Goal: Task Accomplishment & Management: Manage account settings

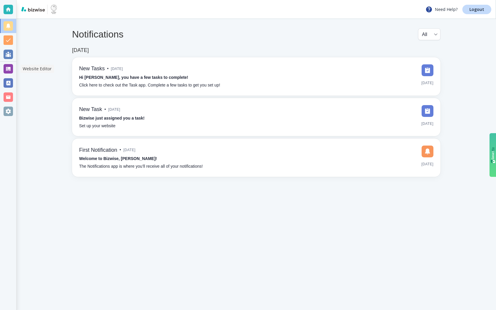
click at [7, 64] on div at bounding box center [8, 69] width 16 height 14
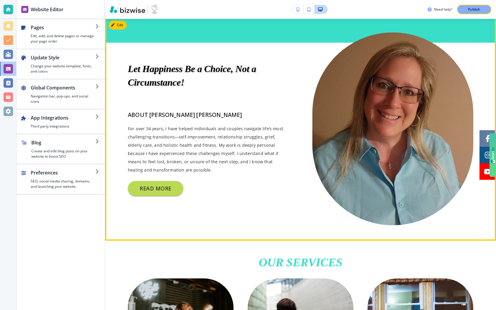
scroll to position [274, 0]
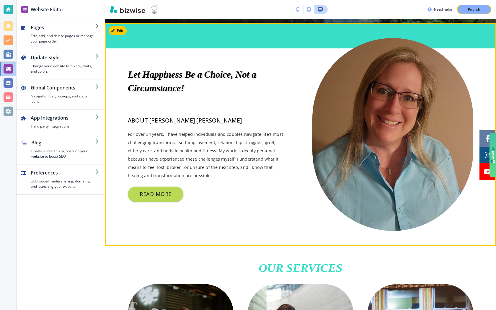
click at [375, 154] on img at bounding box center [393, 134] width 161 height 193
click at [343, 155] on img at bounding box center [393, 134] width 161 height 193
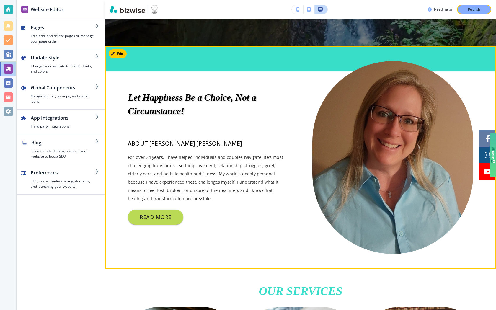
scroll to position [256, 0]
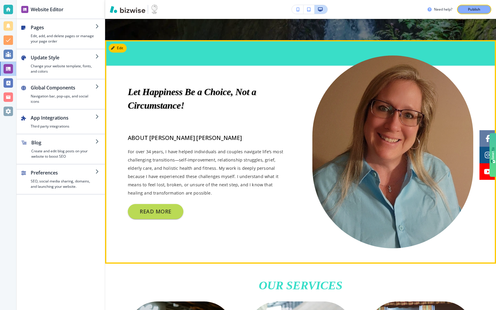
click at [363, 168] on img at bounding box center [393, 152] width 161 height 193
click at [121, 49] on button "Edit This Section" at bounding box center [129, 48] width 40 height 9
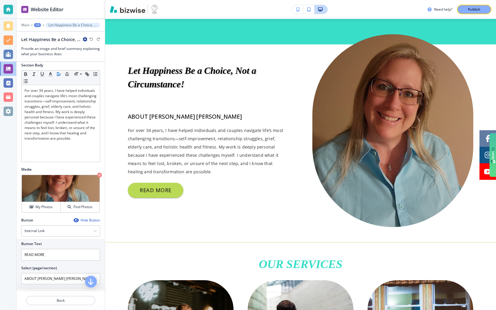
scroll to position [101, 0]
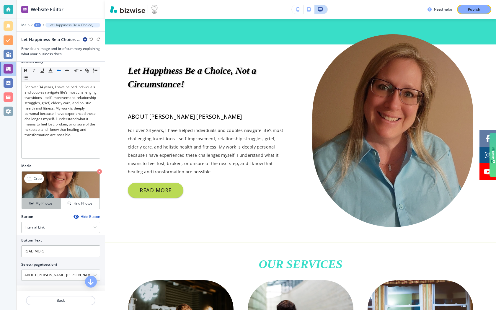
click at [50, 202] on h4 "My Photos" at bounding box center [43, 203] width 17 height 5
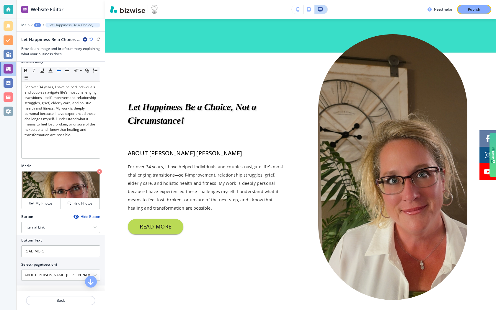
click at [420, 184] on img at bounding box center [394, 167] width 150 height 266
click at [369, 181] on img at bounding box center [394, 167] width 150 height 266
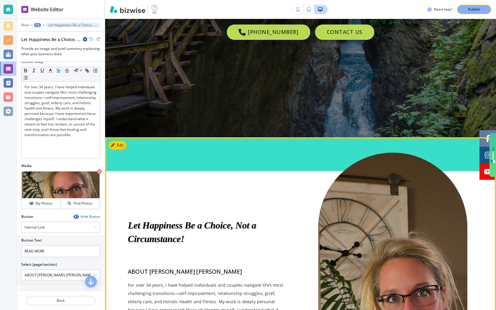
scroll to position [150, 0]
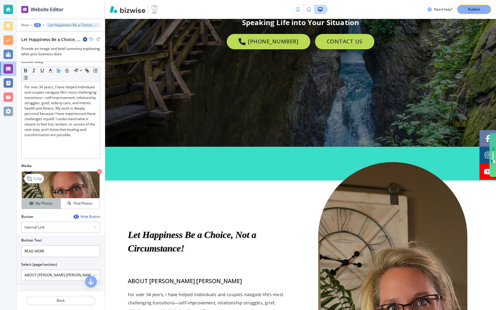
click at [48, 205] on h4 "My Photos" at bounding box center [43, 203] width 17 height 5
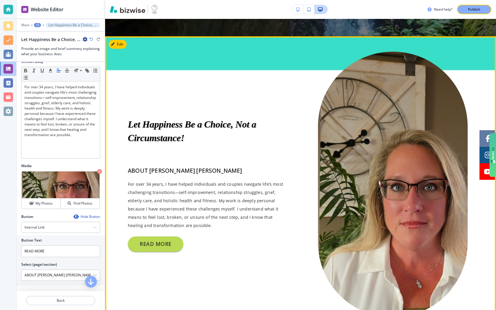
scroll to position [253, 0]
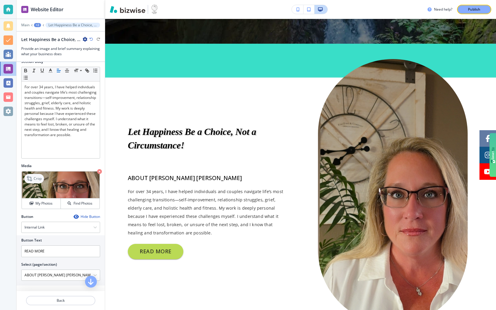
click at [36, 177] on p "Crop" at bounding box center [38, 178] width 8 height 5
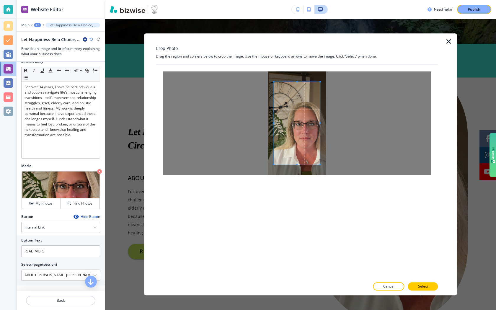
click at [301, 73] on div at bounding box center [297, 123] width 268 height 103
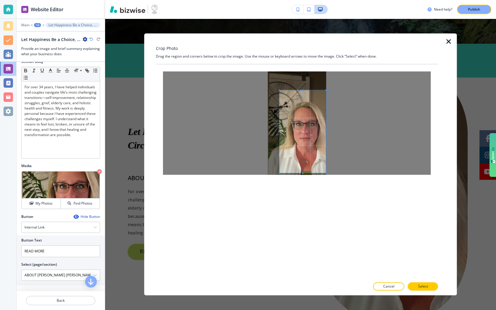
click at [306, 126] on span at bounding box center [303, 131] width 46 height 83
click at [302, 88] on div at bounding box center [297, 123] width 268 height 103
click at [303, 97] on span at bounding box center [302, 97] width 1 height 1
click at [272, 137] on div at bounding box center [298, 136] width 55 height 76
click at [426, 287] on p "Select" at bounding box center [423, 286] width 10 height 5
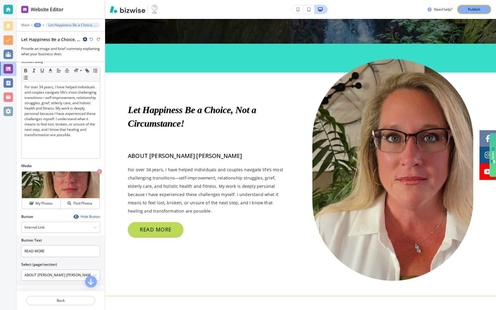
click at [466, 280] on div at bounding box center [393, 170] width 161 height 222
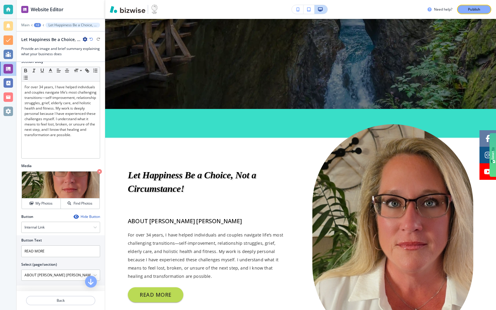
scroll to position [162, 0]
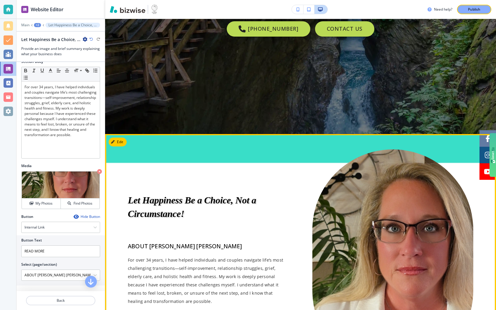
click at [386, 235] on img at bounding box center [393, 261] width 161 height 222
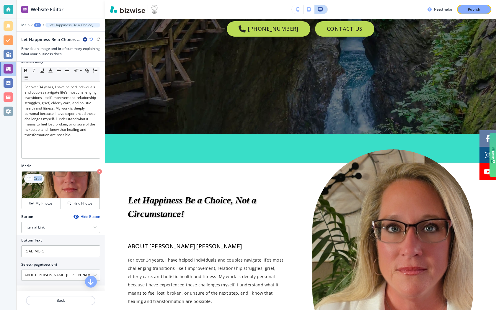
click at [34, 182] on div "Crop" at bounding box center [34, 178] width 20 height 9
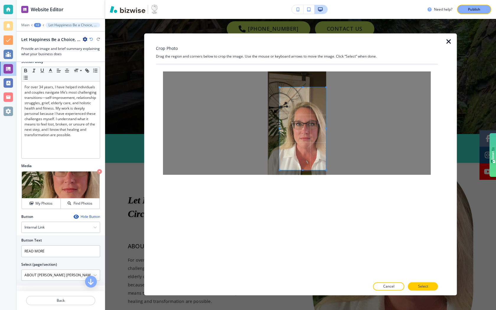
click at [326, 160] on div at bounding box center [303, 128] width 46 height 83
click at [284, 131] on div at bounding box center [305, 130] width 43 height 83
click at [306, 97] on span at bounding box center [305, 97] width 42 height 1
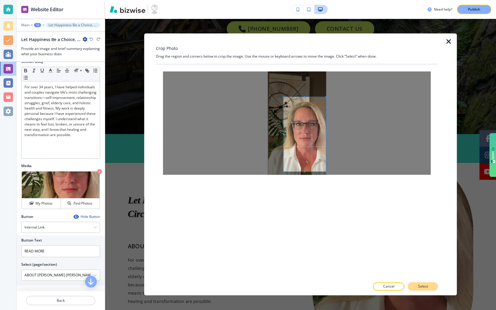
click at [417, 285] on button "Select" at bounding box center [423, 287] width 30 height 8
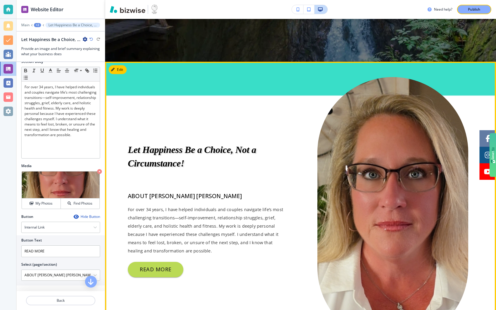
scroll to position [216, 0]
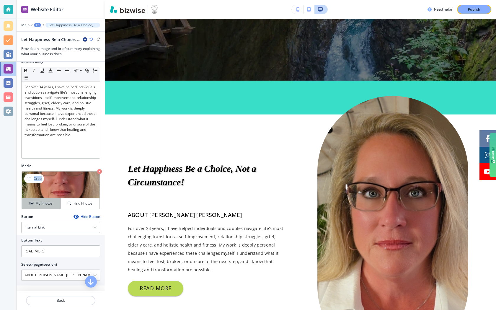
click at [45, 202] on h4 "My Photos" at bounding box center [43, 203] width 17 height 5
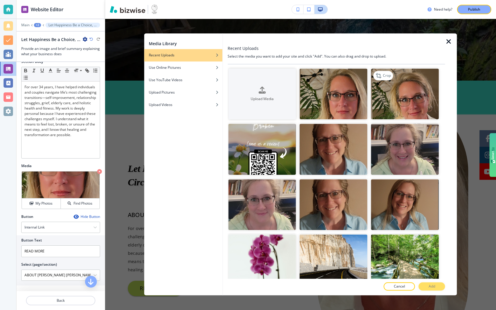
click at [398, 98] on img "button" at bounding box center [405, 94] width 68 height 51
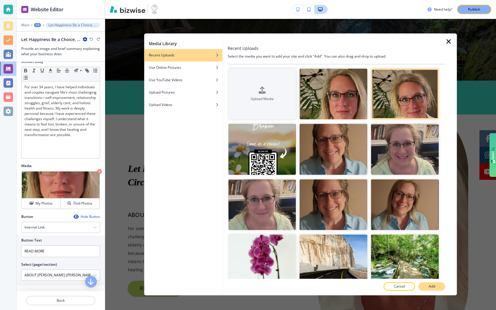
click at [429, 286] on p "Add" at bounding box center [432, 286] width 7 height 5
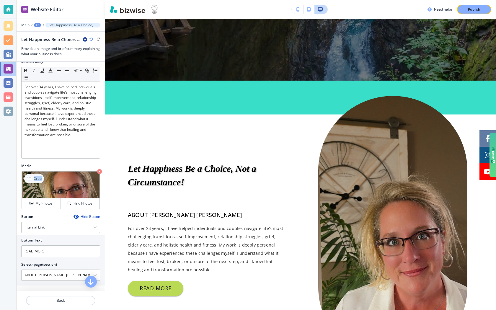
click at [28, 178] on icon at bounding box center [29, 178] width 5 height 5
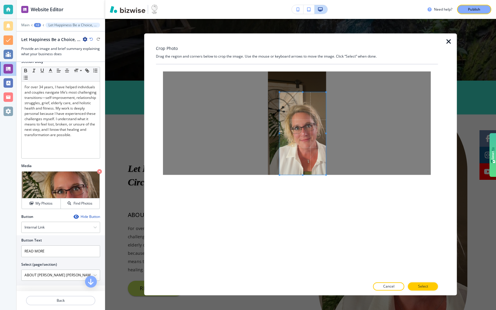
click at [312, 158] on span at bounding box center [303, 133] width 46 height 83
click at [305, 99] on div at bounding box center [303, 136] width 46 height 75
click at [424, 287] on p "Select" at bounding box center [423, 286] width 10 height 5
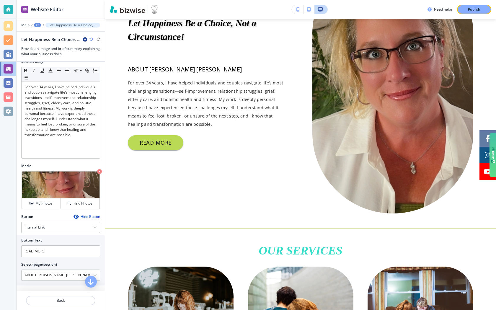
scroll to position [392, 0]
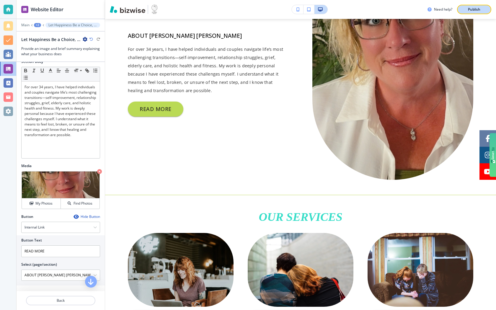
click at [480, 9] on p "Publish" at bounding box center [474, 9] width 12 height 5
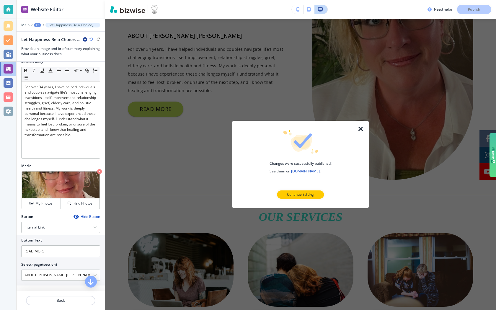
click at [358, 125] on div at bounding box center [301, 125] width 118 height 9
click at [360, 127] on icon "button" at bounding box center [361, 129] width 7 height 7
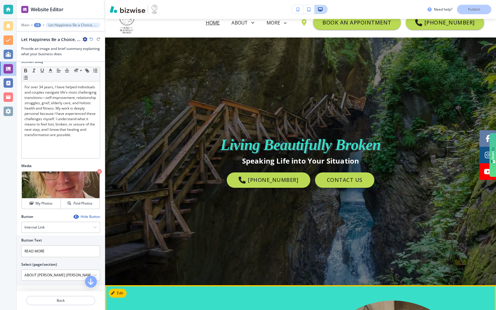
scroll to position [0, 0]
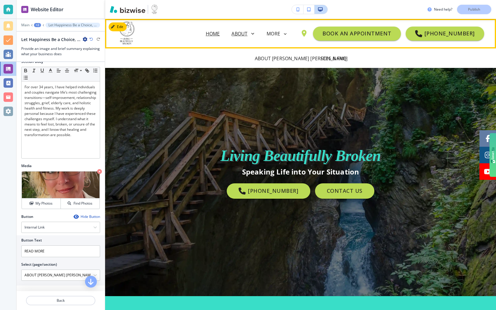
click at [256, 37] on icon at bounding box center [252, 34] width 8 height 8
click at [251, 37] on div "ABOUT" at bounding box center [244, 34] width 24 height 8
click at [269, 59] on p "ABOUT [PERSON_NAME] [PERSON_NAME]" at bounding box center [301, 58] width 93 height 7
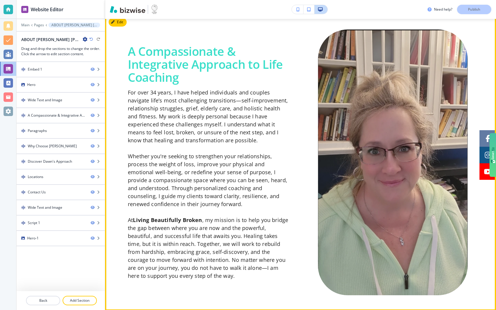
scroll to position [385, 0]
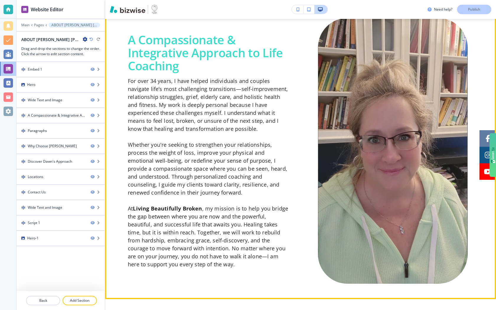
click at [350, 185] on img at bounding box center [393, 151] width 150 height 266
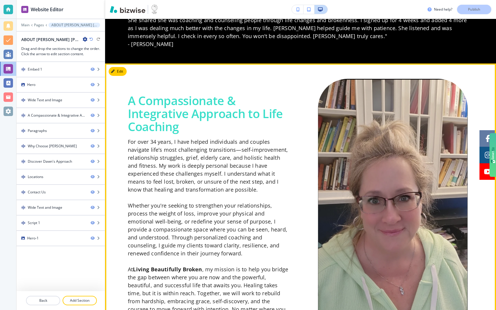
scroll to position [301, 0]
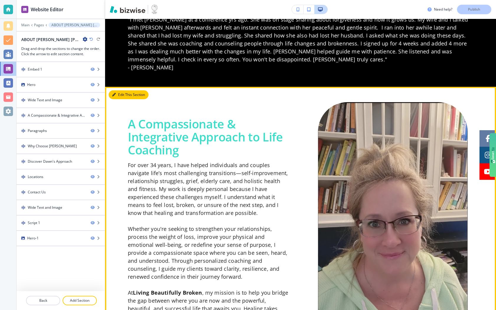
click at [124, 92] on button "Edit This Section" at bounding box center [129, 94] width 40 height 9
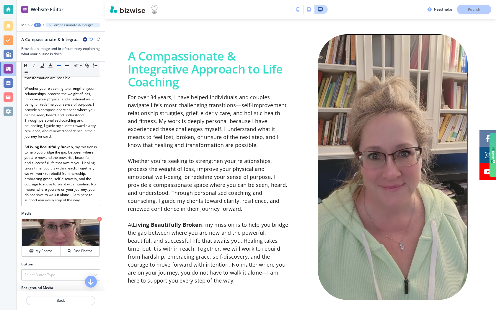
scroll to position [248, 0]
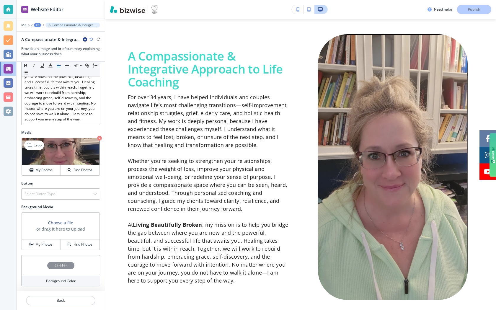
click at [53, 162] on img at bounding box center [61, 151] width 78 height 27
click at [37, 148] on div "Crop" at bounding box center [34, 145] width 20 height 9
click at [38, 150] on img at bounding box center [61, 151] width 78 height 27
click at [37, 168] on h4 "My Photos" at bounding box center [43, 170] width 17 height 5
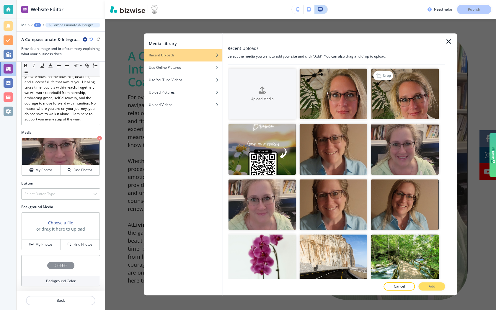
click at [397, 102] on img "button" at bounding box center [405, 94] width 68 height 51
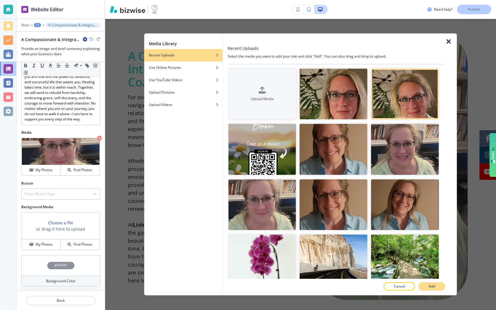
click at [431, 287] on p "Add" at bounding box center [432, 286] width 7 height 5
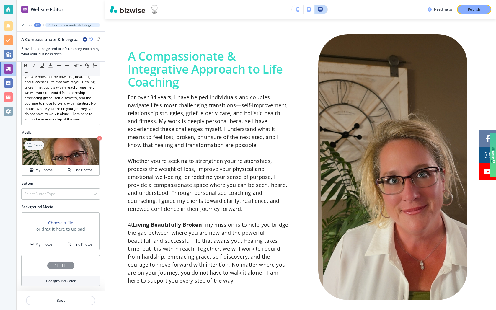
click at [38, 147] on p "Crop" at bounding box center [38, 145] width 8 height 5
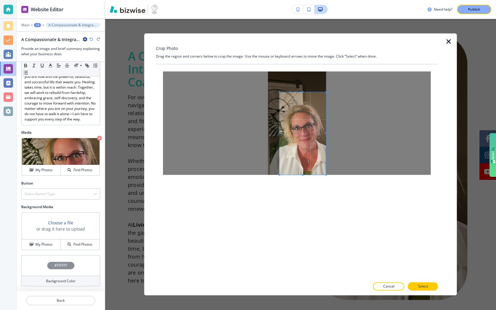
click at [287, 137] on span at bounding box center [303, 133] width 46 height 83
click at [421, 287] on p "Select" at bounding box center [423, 286] width 10 height 5
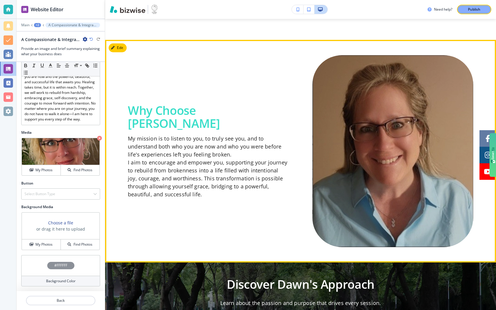
scroll to position [932, 0]
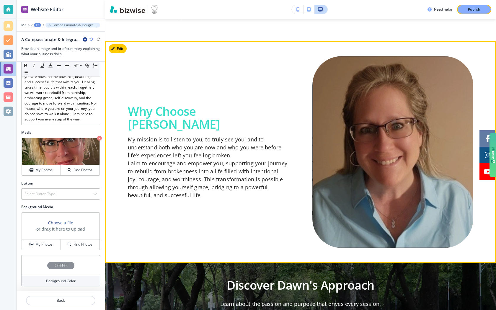
click at [378, 210] on img at bounding box center [393, 152] width 161 height 192
click at [118, 48] on button "Edit This Section" at bounding box center [129, 48] width 40 height 9
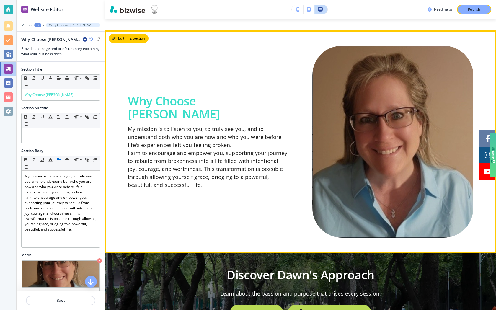
scroll to position [954, 0]
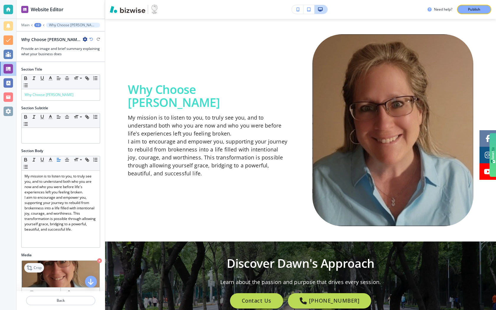
click at [39, 268] on p "Crop" at bounding box center [38, 267] width 8 height 5
click at [97, 260] on icon "button" at bounding box center [99, 261] width 5 height 5
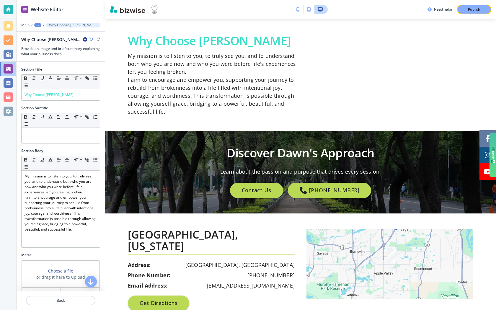
click at [59, 277] on h3 "or drag it here to upload" at bounding box center [60, 277] width 49 height 6
click at [55, 267] on div "Choose a file or drag it here to upload" at bounding box center [61, 274] width 78 height 27
click at [55, 269] on h3 "Choose a file" at bounding box center [60, 271] width 25 height 6
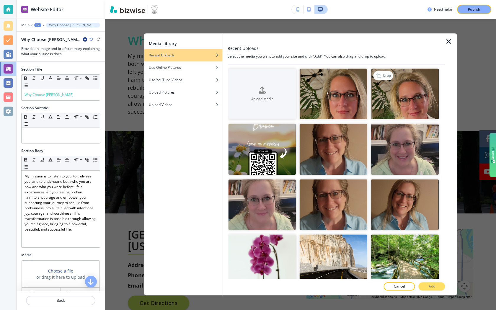
click at [414, 105] on img "button" at bounding box center [405, 94] width 68 height 51
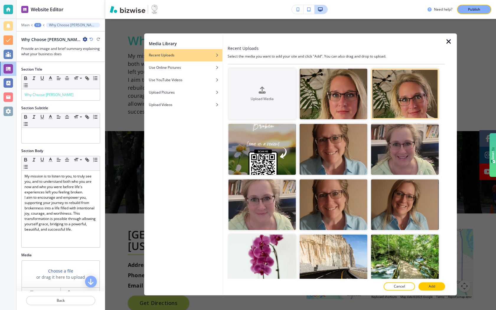
click at [433, 282] on div at bounding box center [336, 281] width 217 height 4
click at [431, 287] on p "Add" at bounding box center [432, 286] width 7 height 5
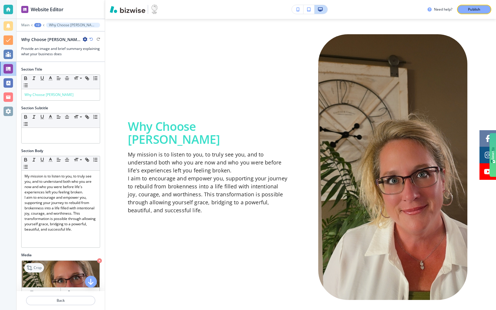
click at [38, 269] on p "Crop" at bounding box center [38, 267] width 8 height 5
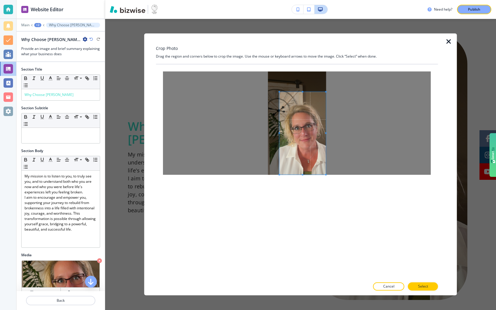
click at [319, 166] on span at bounding box center [303, 133] width 46 height 83
click at [417, 287] on button "Select" at bounding box center [423, 287] width 30 height 8
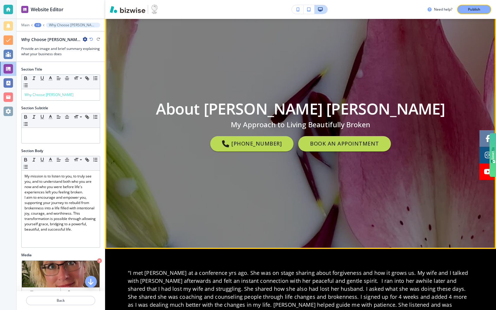
scroll to position [0, 0]
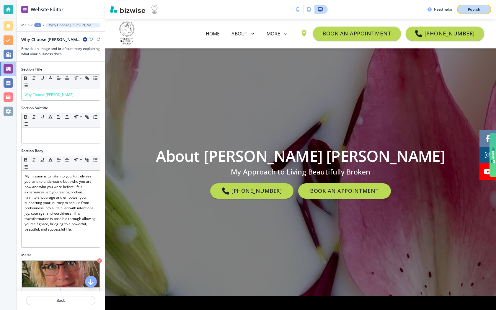
click at [474, 9] on p "Publish" at bounding box center [474, 9] width 12 height 5
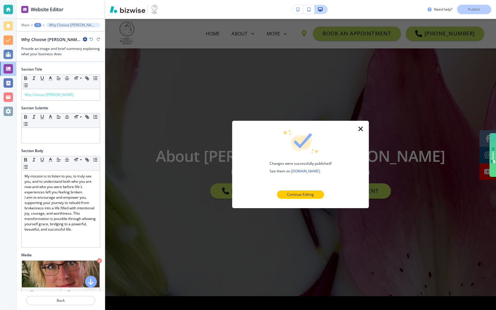
click at [365, 132] on div at bounding box center [364, 164] width 9 height 87
click at [358, 128] on icon "button" at bounding box center [361, 129] width 7 height 7
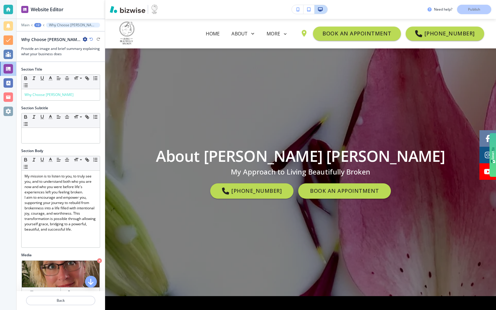
click at [309, 10] on icon "button" at bounding box center [309, 9] width 4 height 4
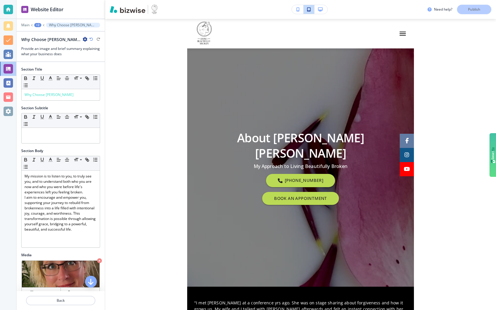
click at [298, 8] on icon "button" at bounding box center [298, 9] width 3 height 4
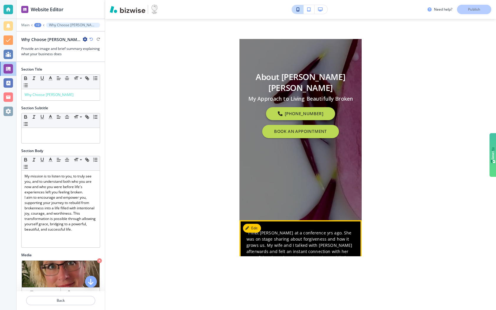
scroll to position [112, 0]
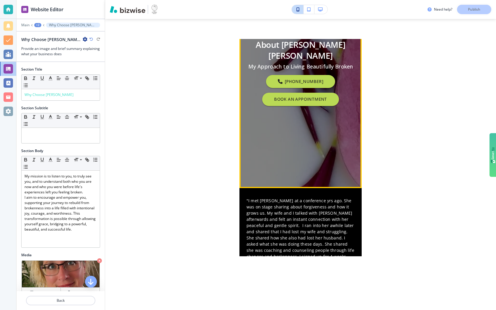
click at [307, 174] on div "About [PERSON_NAME] [PERSON_NAME] My Approach to Living Beautifully Broken [PHO…" at bounding box center [301, 72] width 108 height 217
click at [311, 187] on div at bounding box center [301, 72] width 122 height 231
click at [313, 171] on div "About [PERSON_NAME] [PERSON_NAME] My Approach to Living Beautifully Broken [PHO…" at bounding box center [301, 72] width 108 height 217
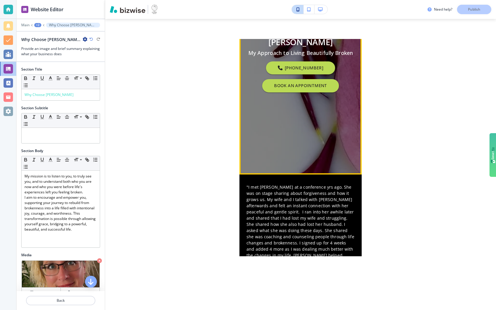
scroll to position [0, 0]
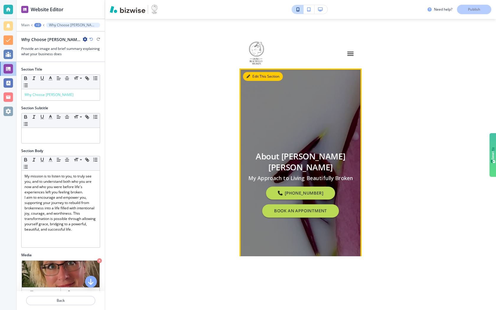
click at [253, 77] on button "Edit This Section" at bounding box center [263, 76] width 40 height 9
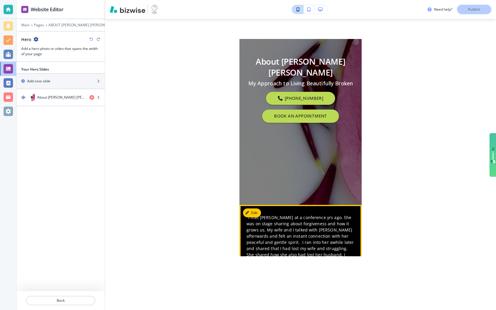
scroll to position [101, 0]
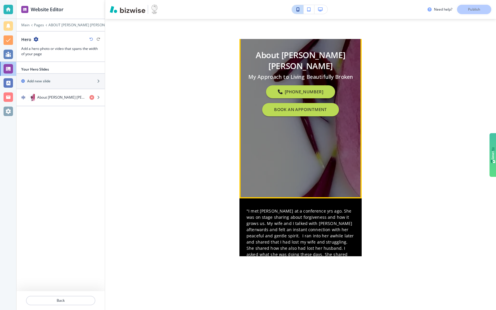
click at [291, 197] on div at bounding box center [301, 82] width 122 height 231
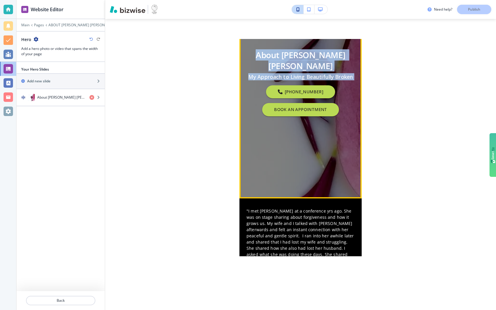
drag, startPoint x: 291, startPoint y: 197, endPoint x: 289, endPoint y: 167, distance: 29.9
click at [289, 167] on section "About [PERSON_NAME] [PERSON_NAME] My Approach to Living Beautifully Broken [PHO…" at bounding box center [301, 82] width 122 height 231
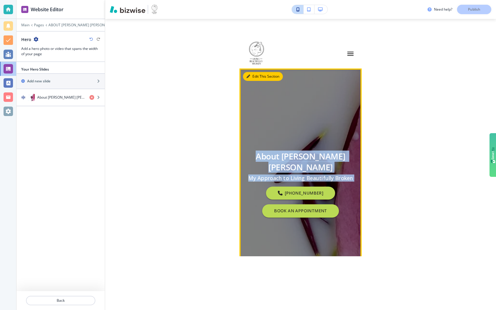
click at [256, 78] on button "Edit This Section" at bounding box center [263, 76] width 40 height 9
click at [265, 79] on button "Edit This Section" at bounding box center [263, 76] width 40 height 9
click at [268, 77] on button "Edit This Section" at bounding box center [263, 76] width 40 height 9
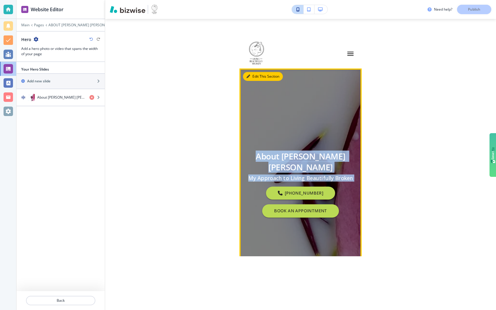
click at [268, 77] on button "Edit This Section" at bounding box center [263, 76] width 40 height 9
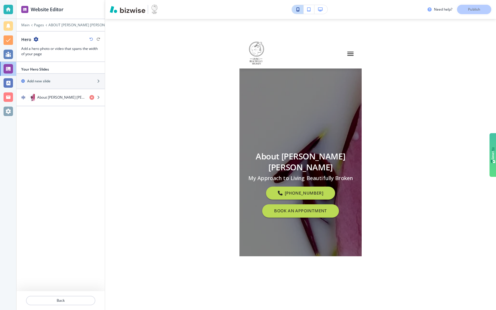
click at [286, 140] on div "About [PERSON_NAME] [PERSON_NAME] My Approach to Living Beautifully Broken [PHO…" at bounding box center [301, 184] width 108 height 217
click at [286, 160] on h1 "About [PERSON_NAME] [PERSON_NAME]" at bounding box center [301, 162] width 108 height 22
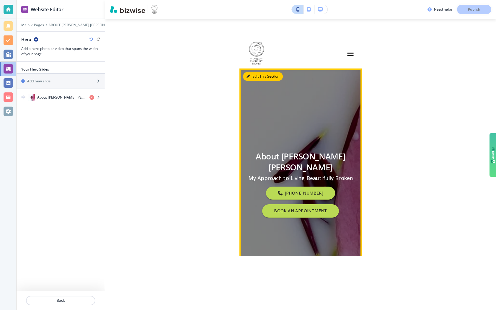
click at [255, 77] on button "Edit This Section" at bounding box center [263, 76] width 40 height 9
click at [249, 75] on icon "button" at bounding box center [249, 77] width 4 height 4
click at [262, 78] on button "Edit This Section" at bounding box center [263, 76] width 40 height 9
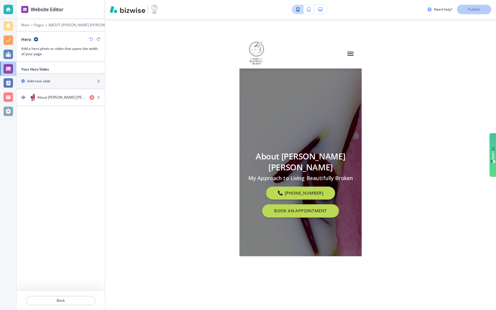
click at [312, 7] on button "button" at bounding box center [309, 9] width 11 height 9
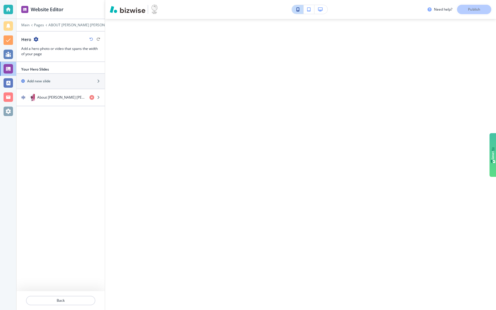
click at [319, 8] on icon "button" at bounding box center [320, 9] width 5 height 4
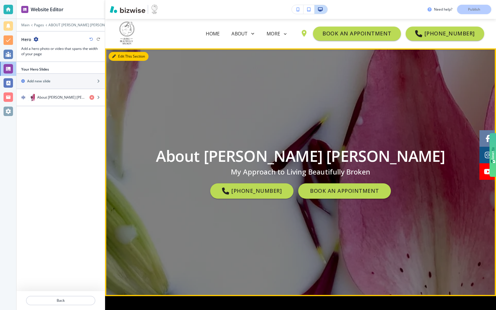
click at [118, 59] on button "Edit This Section" at bounding box center [129, 56] width 40 height 9
click at [126, 55] on button "Edit This Section" at bounding box center [129, 56] width 40 height 9
click at [229, 192] on span at bounding box center [225, 191] width 7 height 7
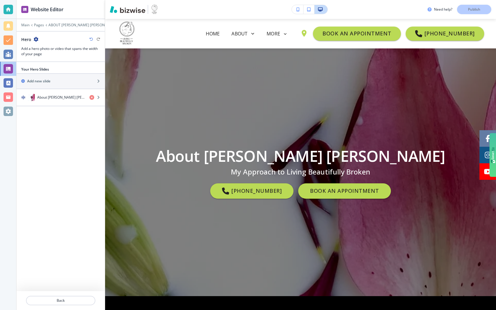
click at [116, 58] on div "Edit About [PERSON_NAME] [PERSON_NAME] My Approach to Living Beautifully Broken…" at bounding box center [300, 172] width 391 height 248
click at [134, 61] on div at bounding box center [300, 172] width 391 height 248
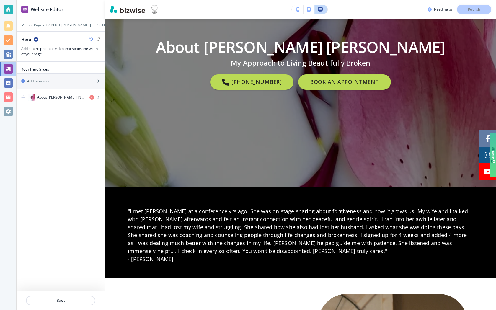
scroll to position [111, 0]
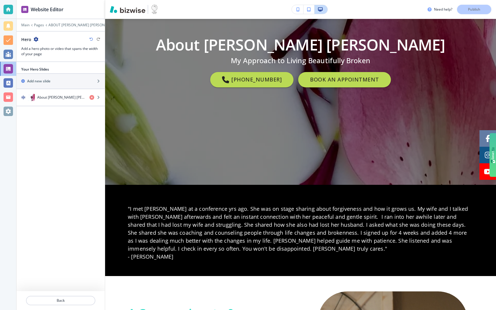
click at [229, 142] on div "About [PERSON_NAME] [PERSON_NAME] My Approach to Living Beautifully Broken [PHO…" at bounding box center [301, 60] width 346 height 217
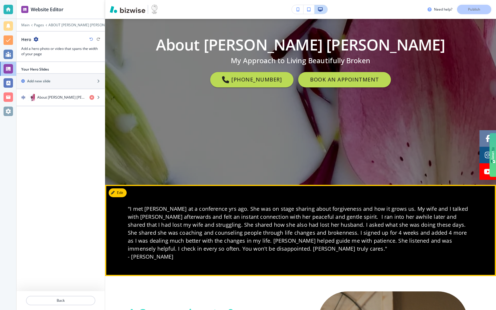
click at [222, 212] on p ""I met [PERSON_NAME] at a conference yrs ago. She was on stage sharing about fo…" at bounding box center [301, 233] width 346 height 56
click at [121, 191] on button "Edit This Section" at bounding box center [129, 193] width 40 height 9
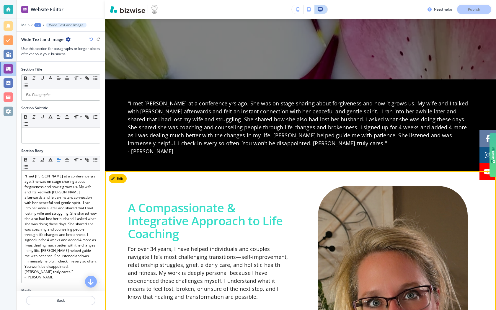
scroll to position [181, 0]
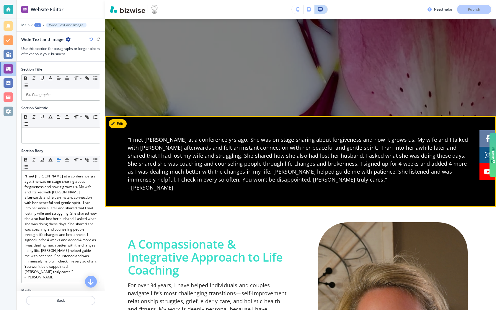
click at [147, 123] on div at bounding box center [300, 161] width 391 height 91
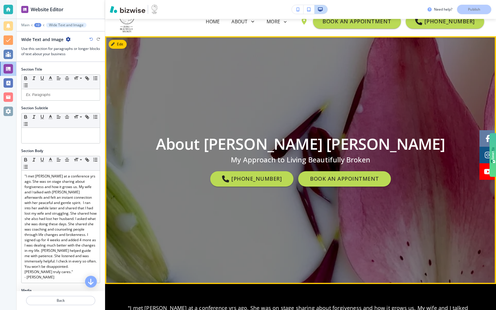
scroll to position [0, 0]
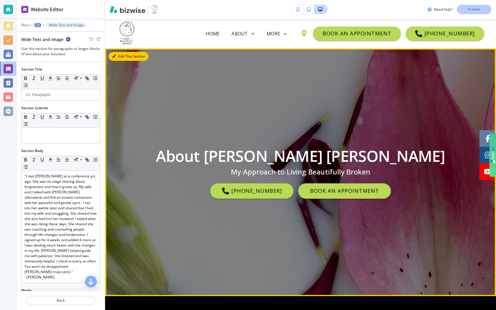
click at [117, 52] on button "Edit This Section" at bounding box center [129, 56] width 40 height 9
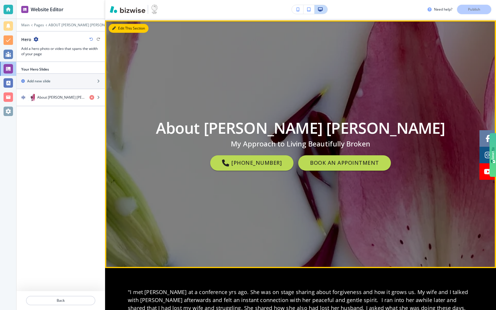
scroll to position [30, 0]
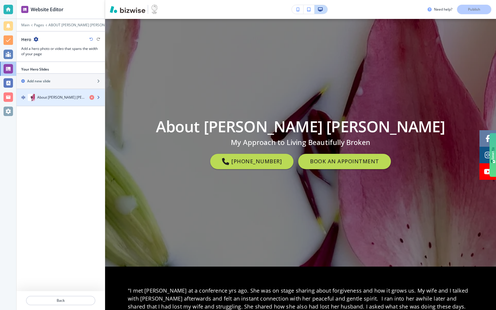
click at [79, 98] on div "About [PERSON_NAME] [PERSON_NAME]" at bounding box center [51, 97] width 68 height 7
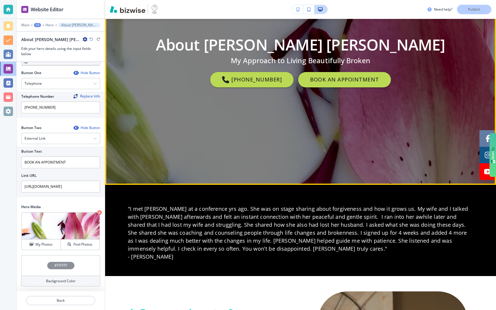
scroll to position [0, 0]
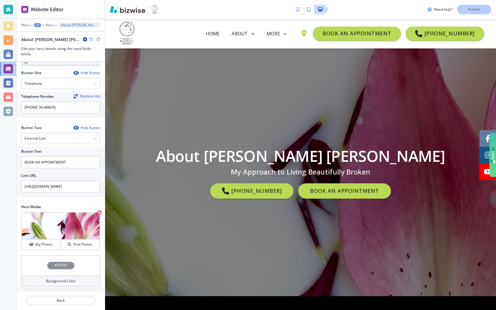
click at [307, 6] on button "button" at bounding box center [309, 9] width 11 height 9
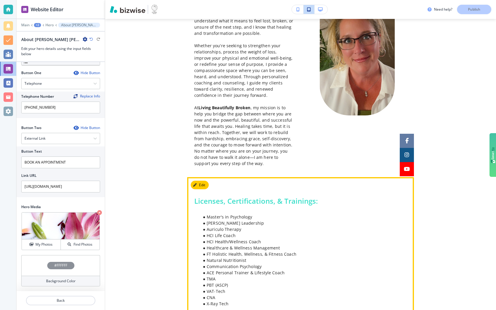
scroll to position [309, 0]
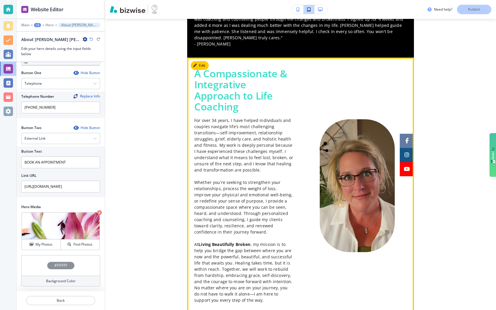
click at [246, 182] on p "Whether you're seeking to strengthen your relationships, process the weight of …" at bounding box center [243, 207] width 99 height 56
click at [200, 61] on button "Edit This Section" at bounding box center [211, 65] width 40 height 9
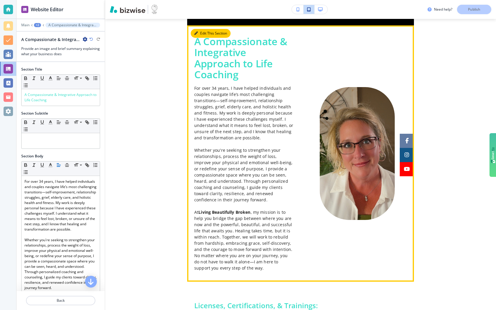
scroll to position [341, 0]
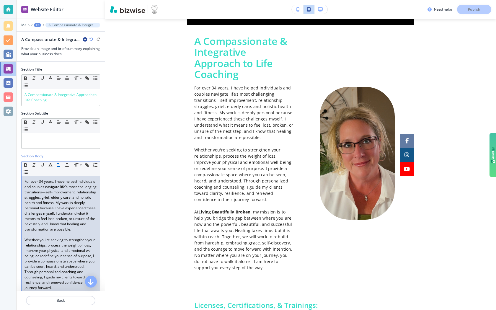
click at [48, 220] on p "For over 34 years, I have helped individuals and couples navigate life’s most c…" at bounding box center [61, 205] width 72 height 53
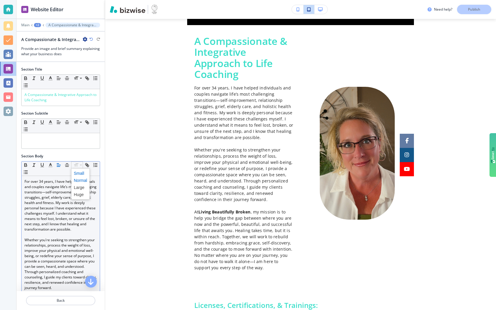
click at [82, 173] on span at bounding box center [80, 173] width 13 height 7
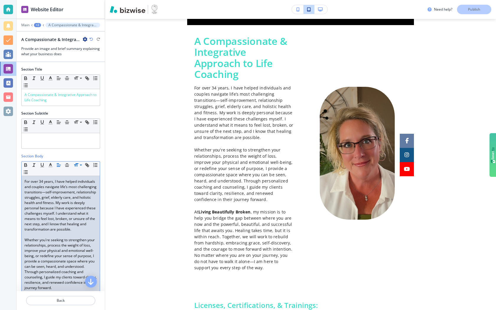
click at [72, 194] on p "For over 34 years, I have helped individuals and couples navigate life’s most c…" at bounding box center [61, 205] width 72 height 53
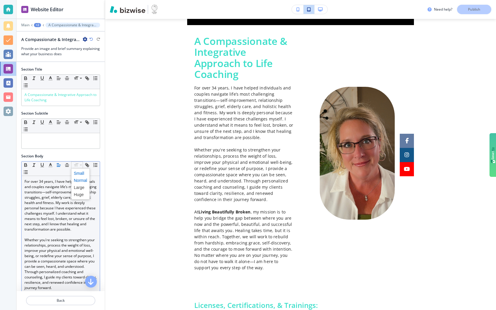
click at [80, 172] on span at bounding box center [80, 173] width 13 height 7
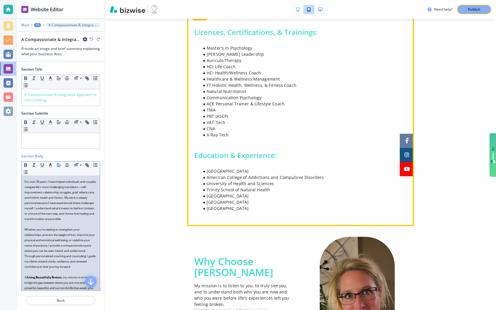
scroll to position [603, 0]
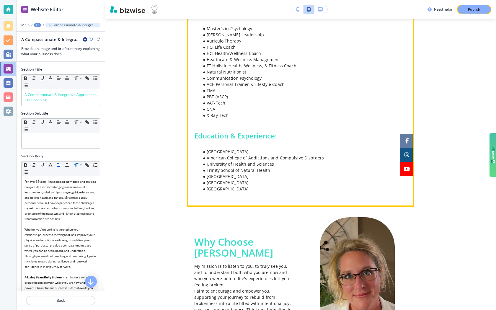
click at [325, 87] on li "ACE Personal Trainer & Lifestyle Coach" at bounding box center [304, 84] width 207 height 6
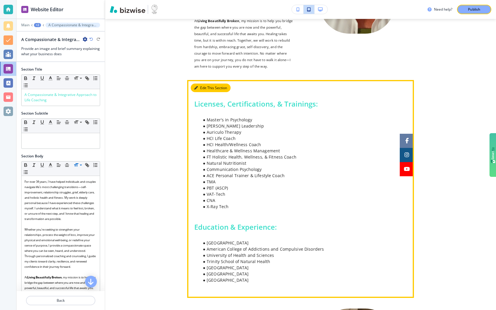
click at [204, 92] on button "Edit This Section" at bounding box center [211, 88] width 40 height 9
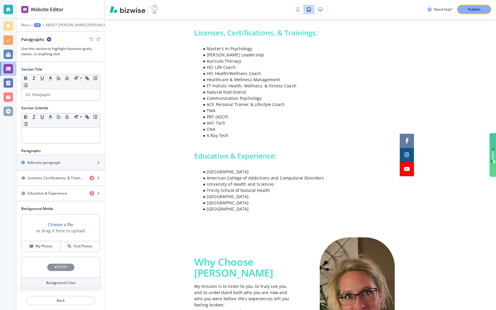
scroll to position [2, 0]
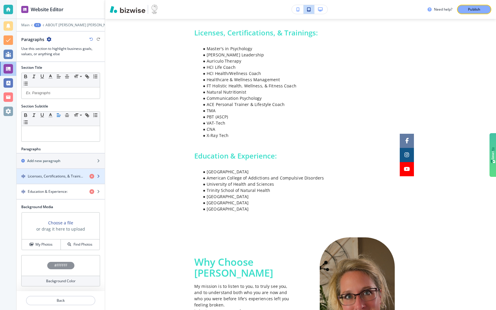
click at [55, 179] on div "button" at bounding box center [61, 181] width 88 height 5
click at [97, 176] on icon "button" at bounding box center [99, 177] width 4 height 4
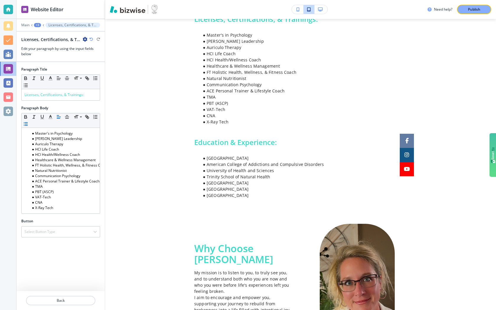
scroll to position [603, 0]
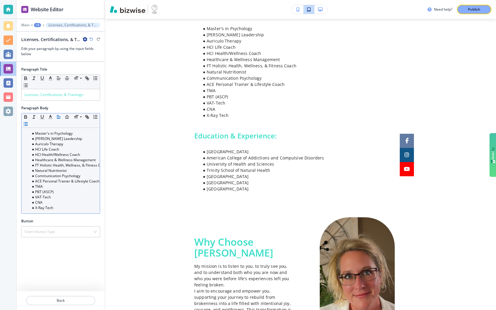
click at [84, 173] on li "Communication Psychology" at bounding box center [63, 175] width 67 height 5
click at [80, 123] on span at bounding box center [80, 125] width 13 height 7
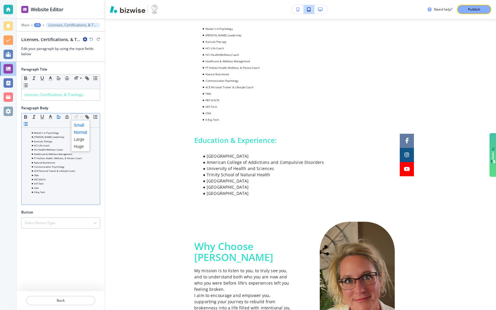
click at [81, 133] on span at bounding box center [80, 132] width 13 height 7
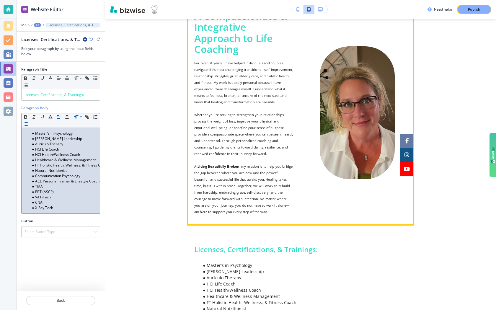
scroll to position [341, 0]
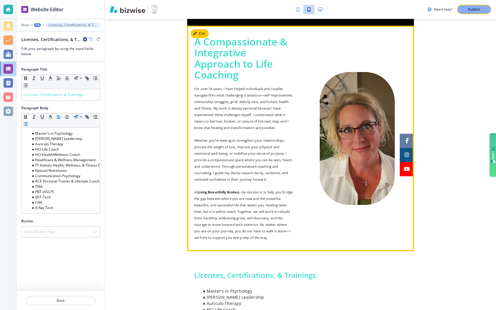
click at [269, 152] on p "Whether you're seeking to strengthen your relationships, process the weight of …" at bounding box center [243, 160] width 99 height 46
click at [202, 29] on button "Edit" at bounding box center [200, 33] width 18 height 9
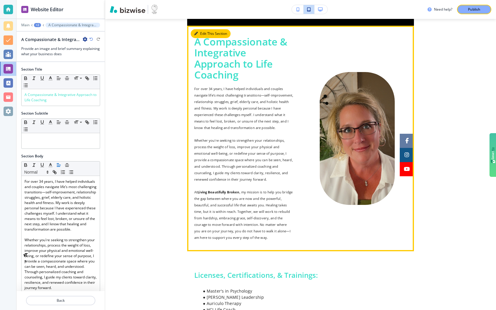
scroll to position [341, 0]
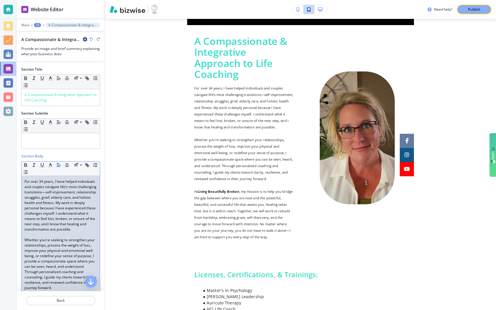
click at [71, 199] on p "For over 34 years, I have helped individuals and couples navigate life’s most c…" at bounding box center [61, 205] width 72 height 53
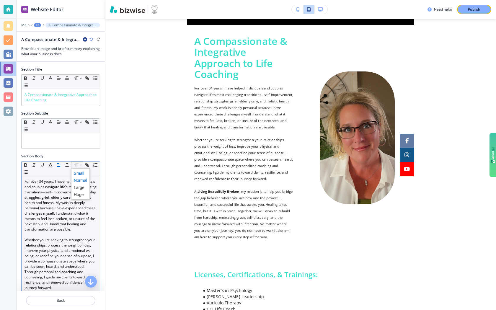
click at [80, 175] on span at bounding box center [80, 173] width 13 height 7
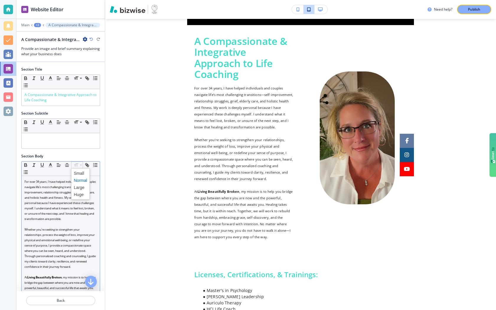
click at [79, 180] on span at bounding box center [80, 180] width 13 height 7
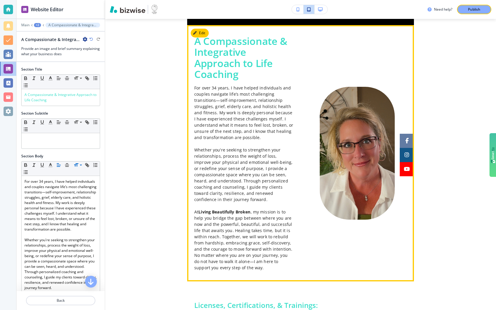
click at [212, 170] on p "Whether you're seeking to strengthen your relationships, process the weight of …" at bounding box center [243, 175] width 99 height 56
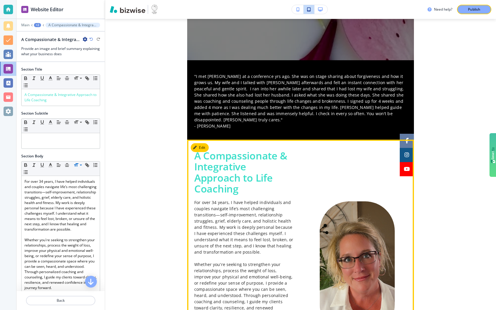
scroll to position [198, 0]
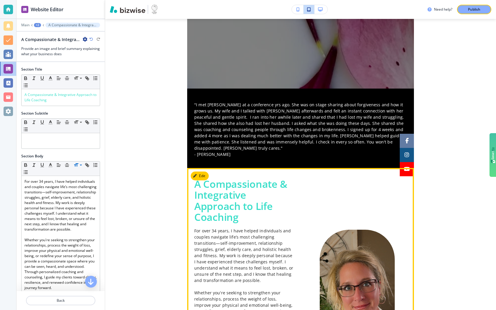
click at [234, 191] on span "A Compassionate & Integrative Approach to Life Coaching" at bounding box center [242, 200] width 96 height 47
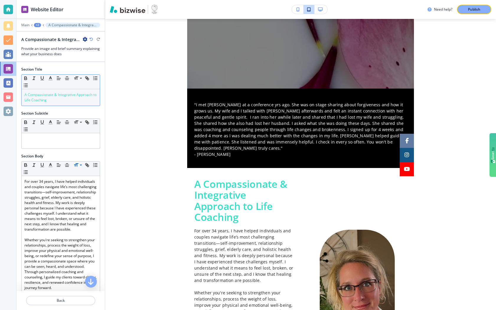
click at [65, 102] on p "A Compassionate & Integrative Approach to Life Coaching" at bounding box center [61, 97] width 72 height 11
click at [77, 87] on span at bounding box center [80, 86] width 13 height 7
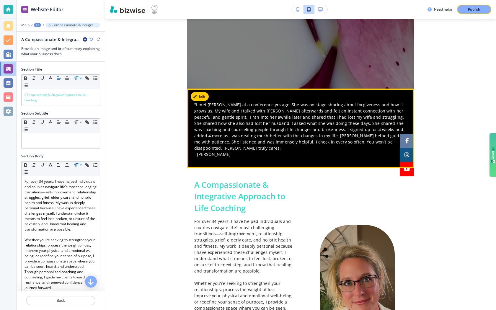
click at [252, 129] on p ""I met [PERSON_NAME] at a conference yrs ago. She was on stage sharing about fo…" at bounding box center [300, 130] width 213 height 56
click at [202, 97] on button "Edit This Section" at bounding box center [211, 96] width 40 height 9
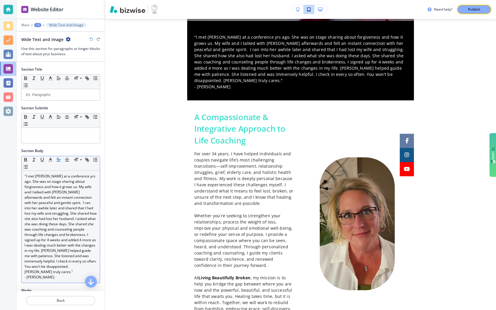
scroll to position [268, 0]
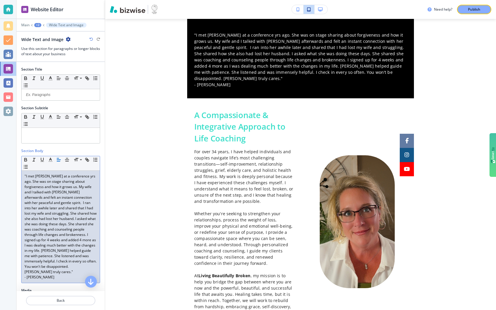
click at [66, 200] on p ""I met [PERSON_NAME] at a conference yrs ago. She was on stage sharing about fo…" at bounding box center [61, 224] width 72 height 101
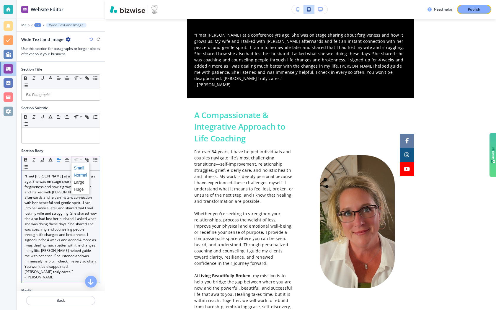
click at [77, 170] on span at bounding box center [80, 168] width 13 height 7
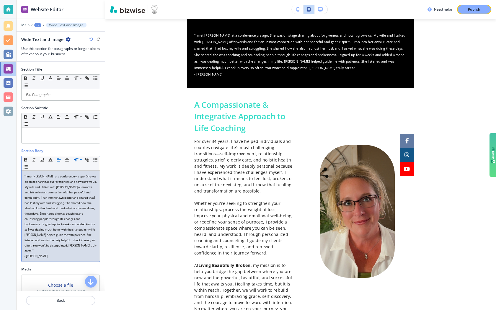
click at [183, 160] on div "Need help? Publish Edit Facebook Instagram Youtube Edit Edit About [PERSON_NAME…" at bounding box center [300, 155] width 391 height 310
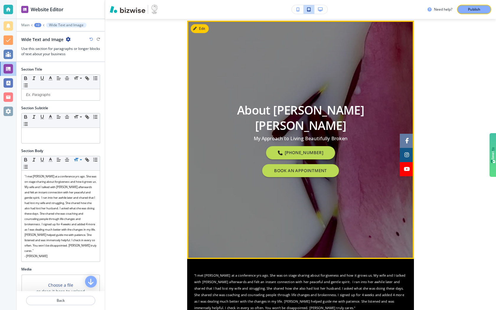
scroll to position [23, 0]
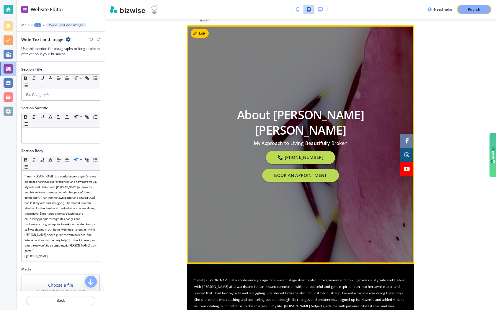
click at [245, 92] on div "About [PERSON_NAME] [PERSON_NAME] My Approach to Living Beautifully Broken [PHO…" at bounding box center [300, 144] width 213 height 217
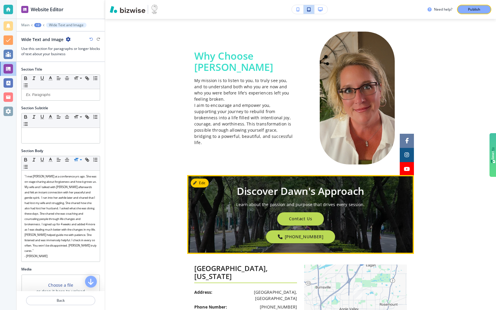
scroll to position [781, 0]
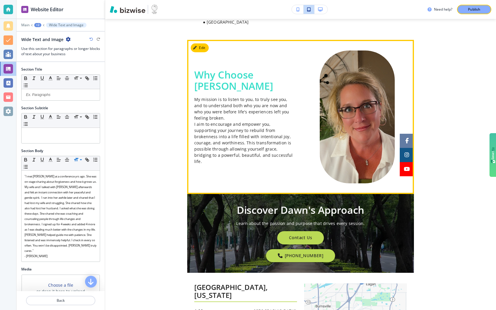
click at [252, 84] on span "Why Choose [PERSON_NAME]" at bounding box center [233, 80] width 79 height 25
click at [246, 108] on p "My mission is to listen to you, to truly see you, and to understand both who yo…" at bounding box center [243, 130] width 99 height 68
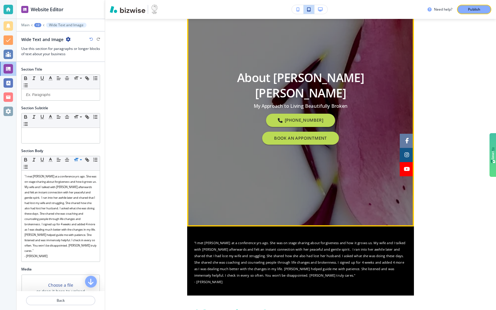
scroll to position [0, 0]
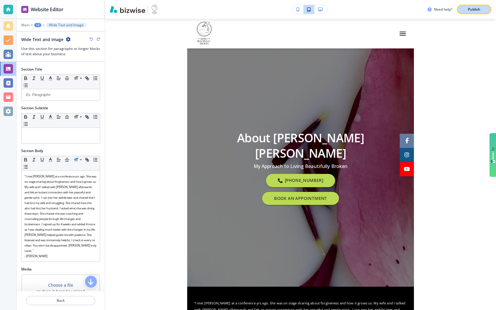
click at [476, 9] on p "Publish" at bounding box center [474, 9] width 12 height 5
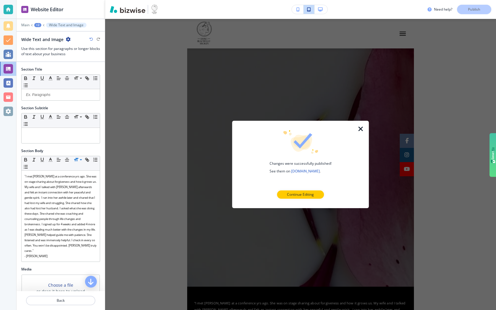
click at [362, 128] on icon "button" at bounding box center [361, 129] width 7 height 7
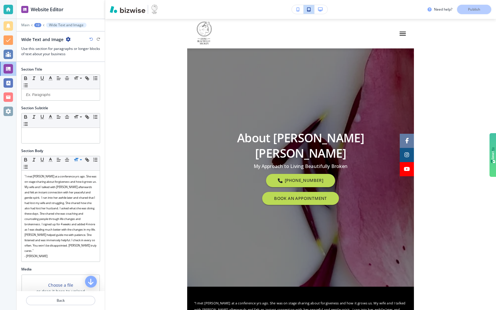
click at [321, 6] on button "button" at bounding box center [321, 9] width 13 height 9
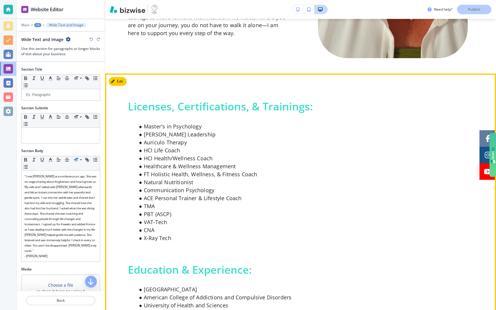
scroll to position [604, 0]
